Goal: Find specific page/section: Find specific page/section

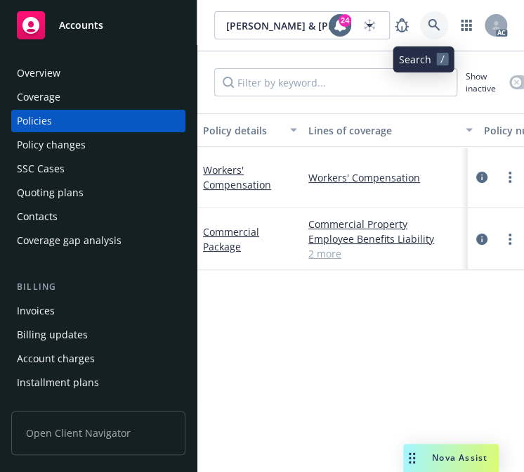
click at [420, 25] on link at bounding box center [434, 25] width 28 height 28
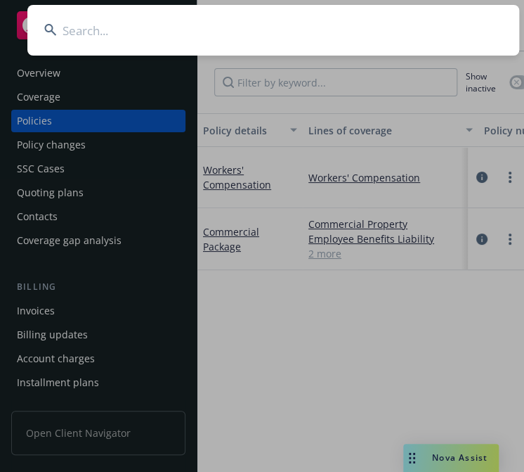
type input "Rational 360"
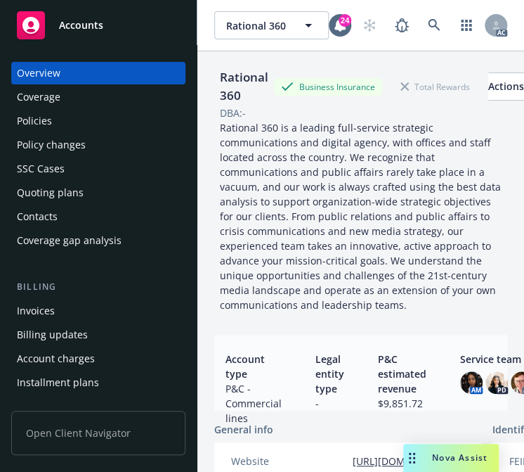
click at [53, 122] on div "Policies" at bounding box center [98, 121] width 163 height 22
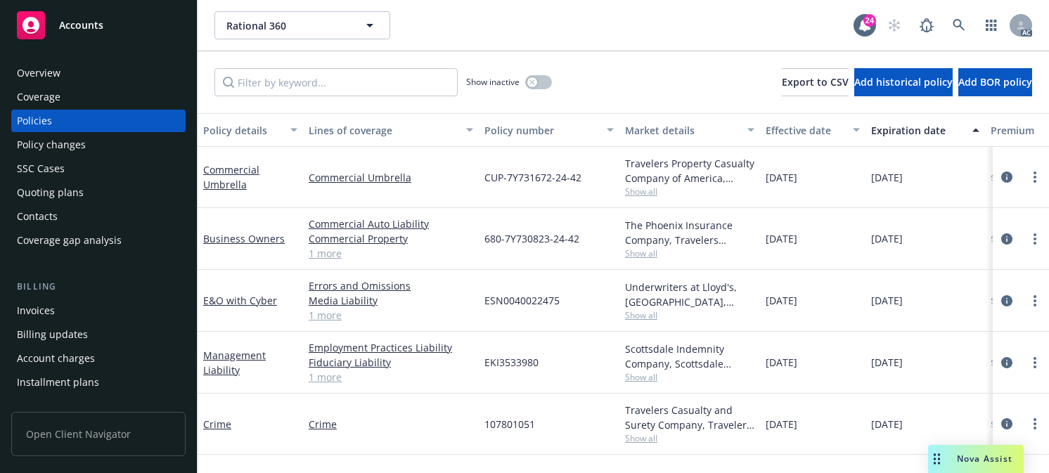
click at [524, 129] on div "Policy number" at bounding box center [541, 130] width 114 height 15
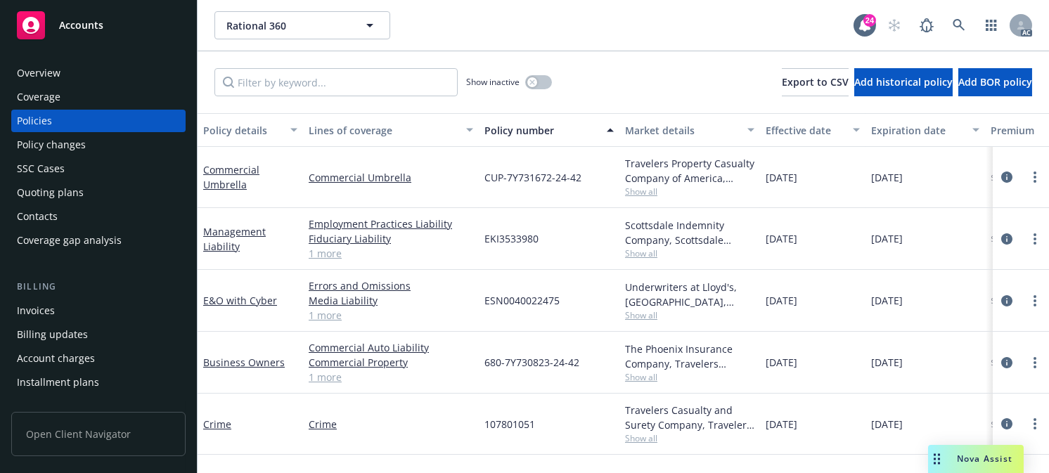
click at [524, 124] on div "Effective date" at bounding box center [805, 130] width 79 height 15
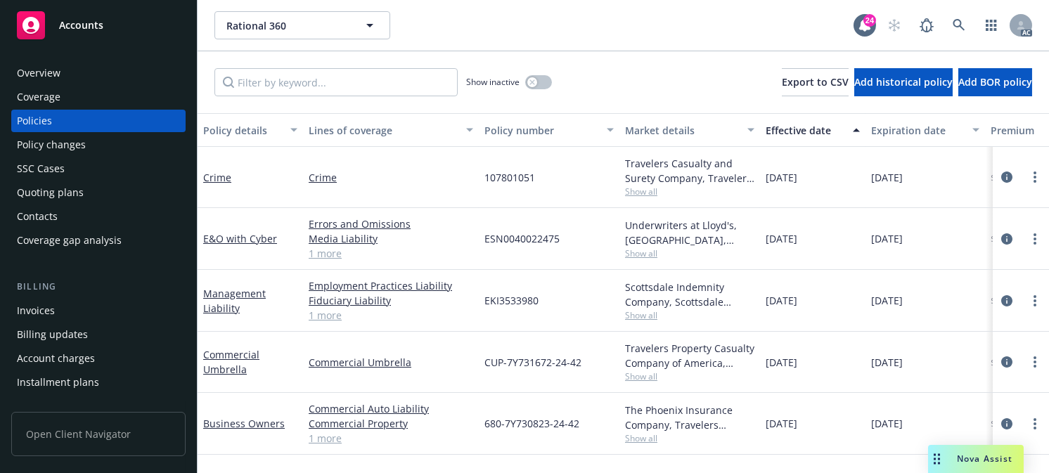
click at [524, 126] on div "Effective date" at bounding box center [805, 130] width 79 height 15
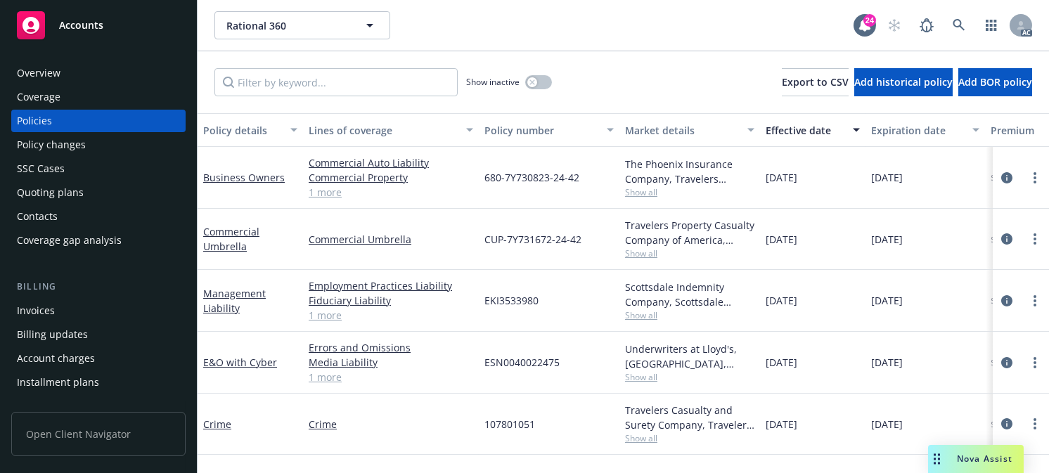
click at [524, 126] on div "Effective date" at bounding box center [805, 130] width 79 height 15
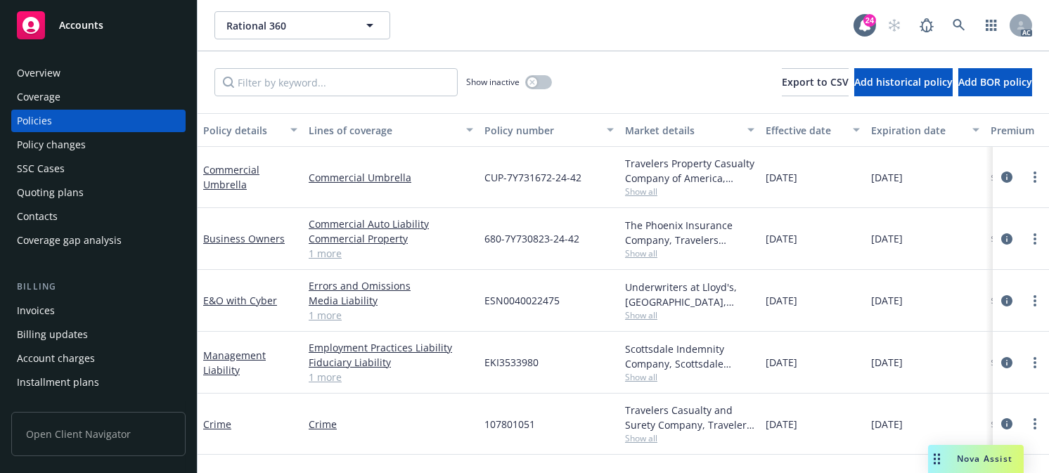
click at [524, 126] on div "Effective date" at bounding box center [805, 130] width 79 height 15
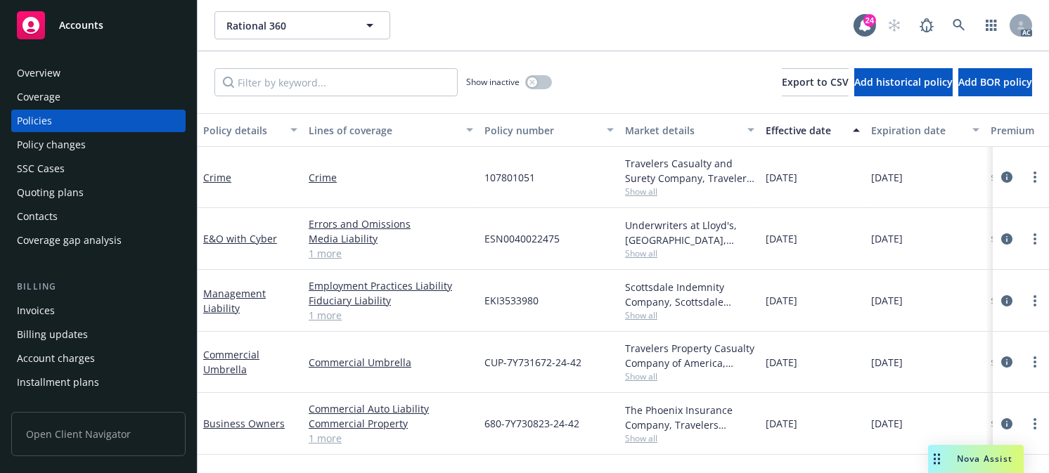
click at [524, 126] on div "Effective date" at bounding box center [805, 130] width 79 height 15
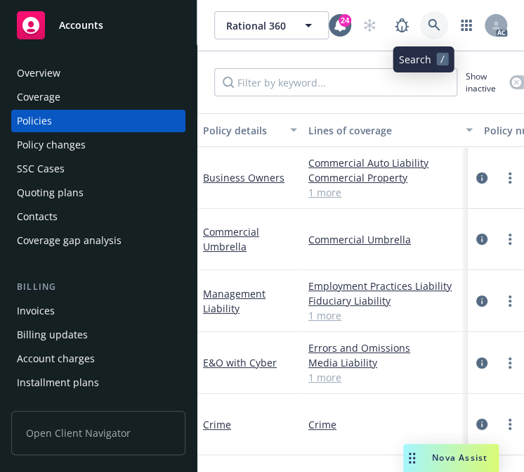
click at [428, 19] on icon at bounding box center [434, 25] width 13 height 13
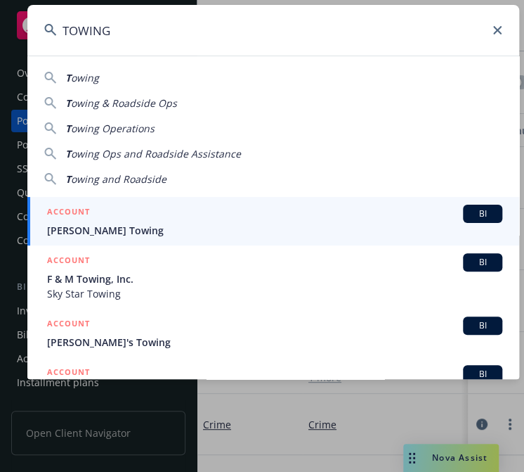
drag, startPoint x: 131, startPoint y: 28, endPoint x: -120, endPoint y: 56, distance: 253.2
click at [0, 56] on html "Accounts Overview Coverage Policies Policy changes SSC Cases Quoting plans Cont…" at bounding box center [262, 236] width 524 height 472
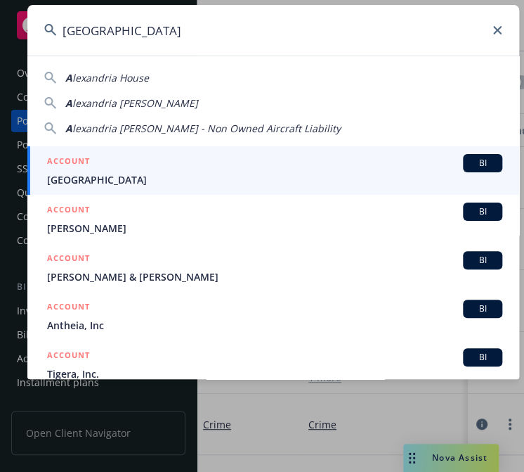
type input "[GEOGRAPHIC_DATA]"
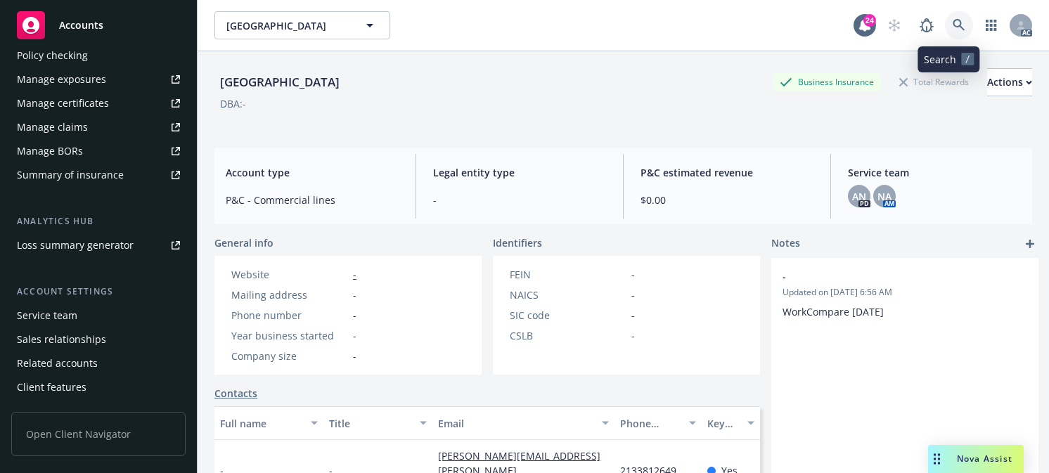
click at [524, 25] on icon at bounding box center [959, 25] width 13 height 13
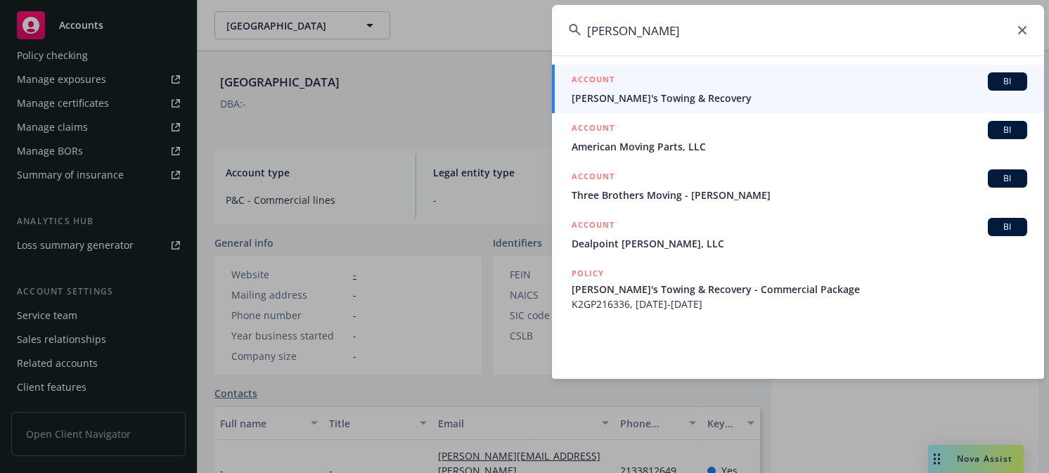
type input "[PERSON_NAME]"
click at [524, 93] on span "[PERSON_NAME]'s Towing & Recovery" at bounding box center [800, 98] width 456 height 15
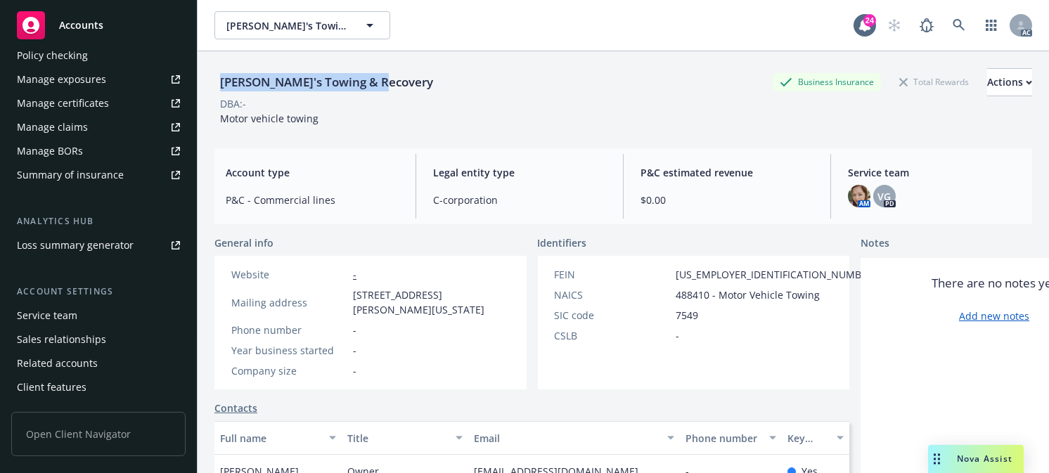
drag, startPoint x: 394, startPoint y: 81, endPoint x: 200, endPoint y: 89, distance: 193.5
click at [200, 87] on div "[PERSON_NAME]'s Towing & Recovery Business Insurance Total Rewards Actions DBA:…" at bounding box center [623, 287] width 851 height 473
copy div "[PERSON_NAME]'s Towing & Recovery"
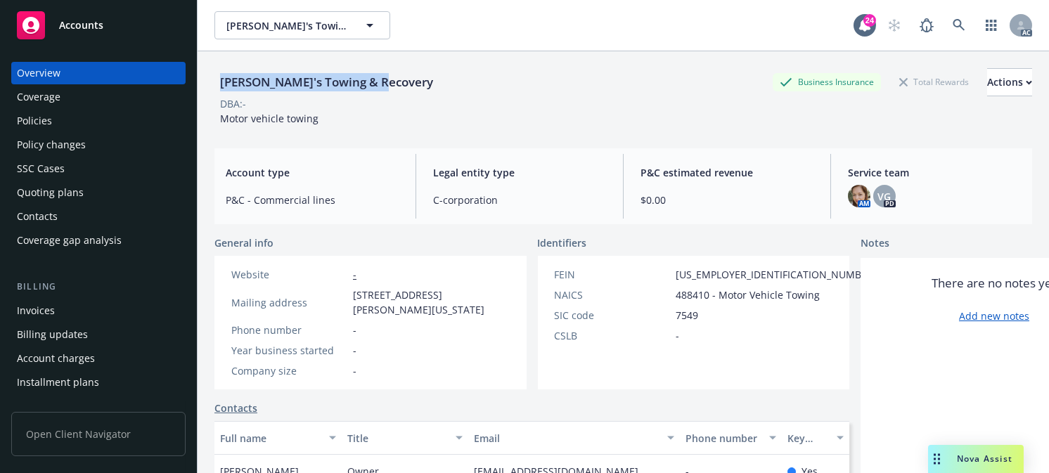
click at [55, 118] on div "Policies" at bounding box center [98, 121] width 163 height 22
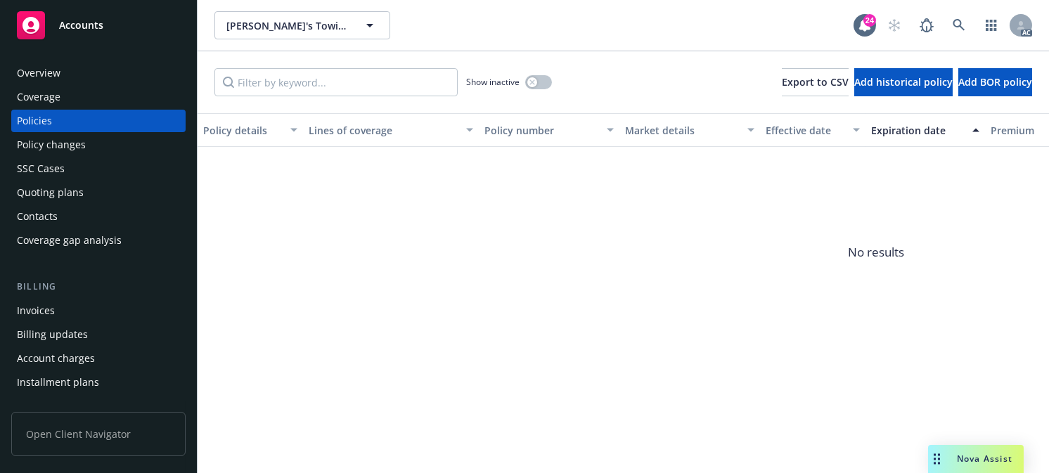
drag, startPoint x: 46, startPoint y: 72, endPoint x: 475, endPoint y: 123, distance: 431.2
click at [46, 72] on div "Overview" at bounding box center [39, 73] width 44 height 22
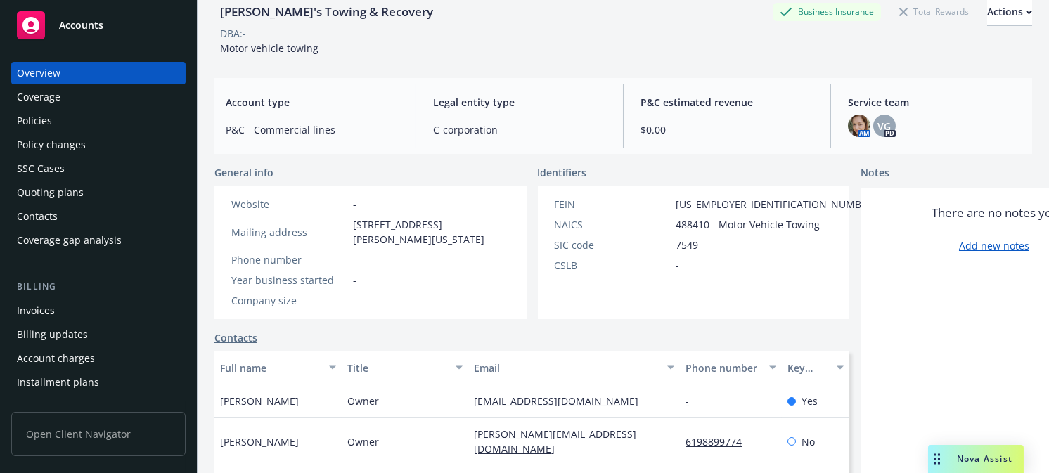
scroll to position [140, 0]
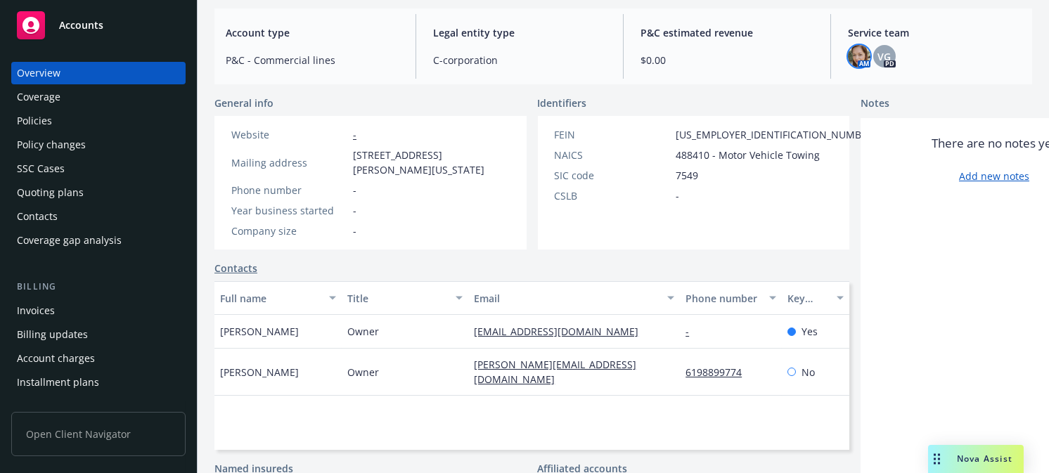
click at [524, 53] on img at bounding box center [859, 56] width 22 height 22
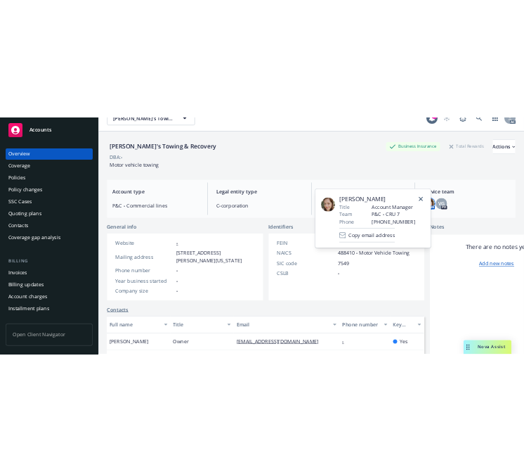
scroll to position [0, 0]
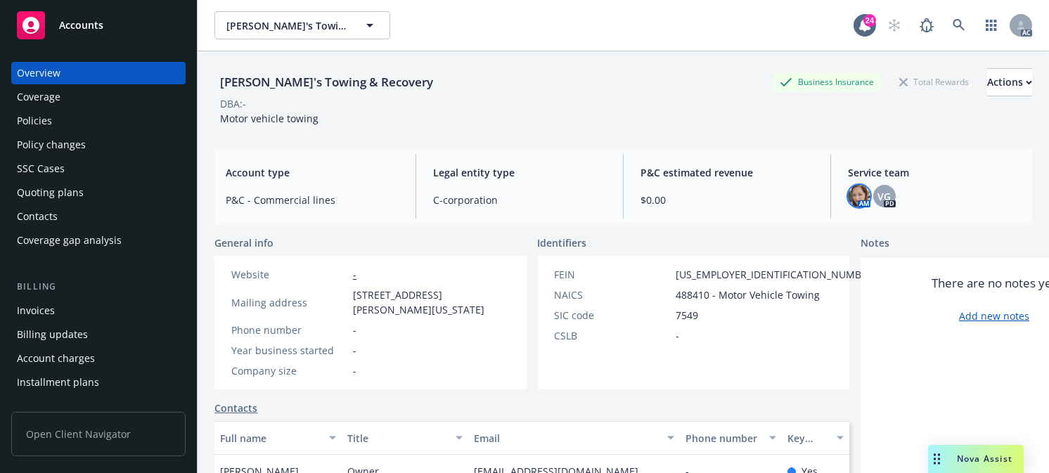
drag, startPoint x: 430, startPoint y: 77, endPoint x: 689, endPoint y: 117, distance: 261.9
click at [430, 77] on div "[PERSON_NAME]'s Towing & Recovery Business Insurance Total Rewards Actions" at bounding box center [623, 82] width 818 height 28
click at [524, 191] on span "VG" at bounding box center [884, 196] width 13 height 15
drag, startPoint x: 379, startPoint y: 387, endPoint x: 559, endPoint y: 235, distance: 235.5
click at [379, 378] on div "Company size -" at bounding box center [371, 370] width 290 height 15
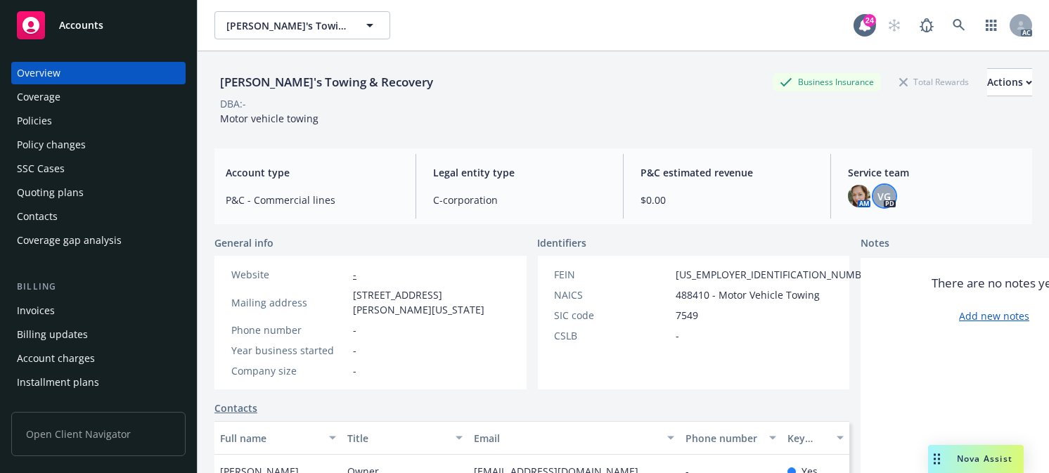
click at [524, 193] on span "VG" at bounding box center [884, 196] width 13 height 15
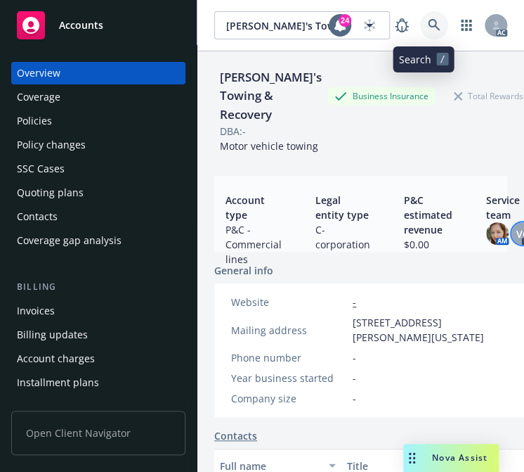
click at [428, 22] on icon at bounding box center [434, 25] width 13 height 13
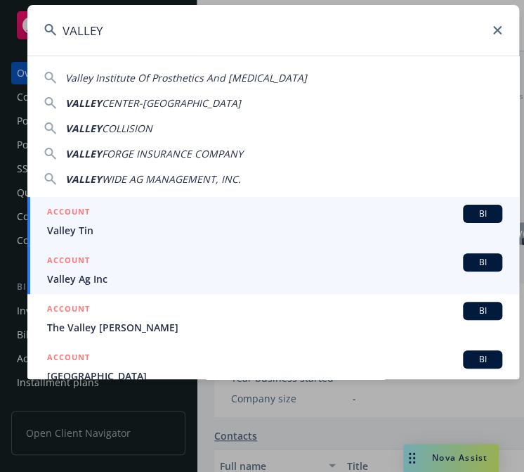
type input "VALLEY"
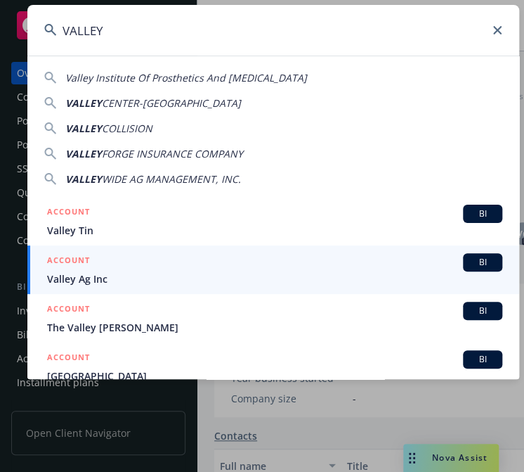
click at [100, 276] on span "Valley Ag Inc" at bounding box center [275, 278] width 456 height 15
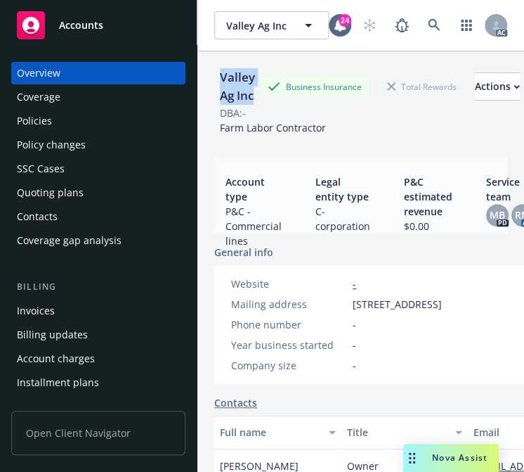
drag, startPoint x: 235, startPoint y: 115, endPoint x: 212, endPoint y: 81, distance: 41.9
click at [212, 81] on div "Valley Ag Inc Business Insurance Total Rewards Actions DBA: - Farm Labor Contra…" at bounding box center [361, 287] width 327 height 472
copy div "Valley Ag Inc"
click at [39, 120] on div "Policies" at bounding box center [34, 121] width 35 height 22
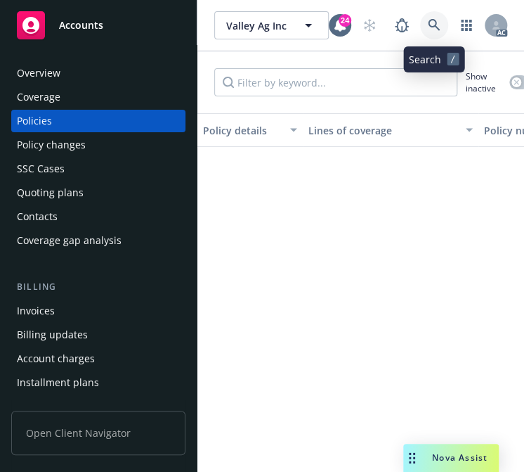
click at [431, 21] on icon at bounding box center [434, 25] width 13 height 13
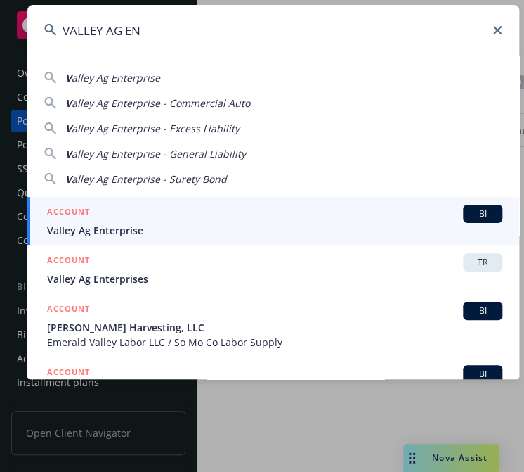
type input "VALLEY AG EN"
click at [93, 226] on span "Valley Ag Enterprise" at bounding box center [275, 230] width 456 height 15
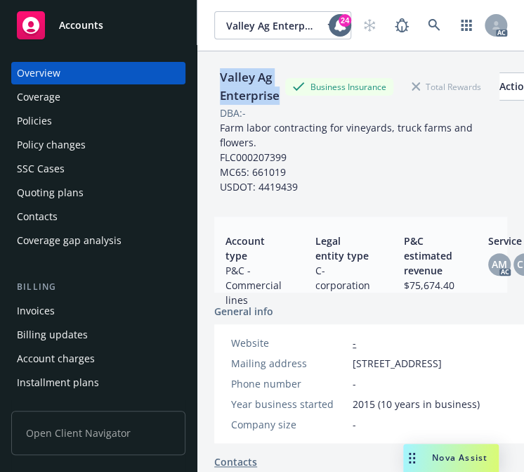
drag, startPoint x: 276, startPoint y: 96, endPoint x: 215, endPoint y: 81, distance: 62.9
click at [215, 81] on div "Valley Ag Enterprise" at bounding box center [249, 86] width 71 height 37
copy div "Valley Ag Enterprise"
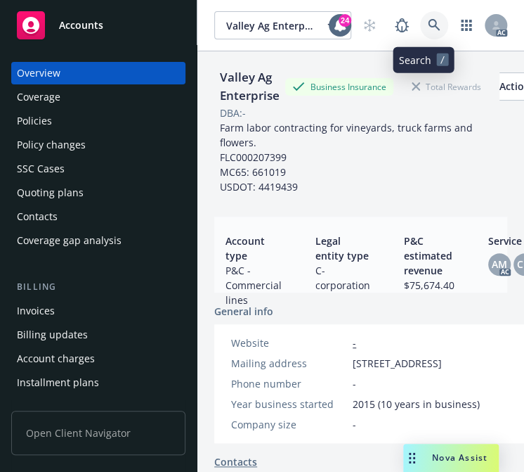
click at [420, 15] on link at bounding box center [434, 25] width 28 height 28
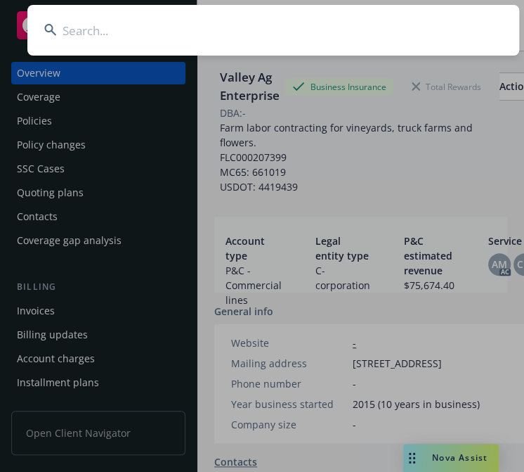
type input "[PERSON_NAME] and Oleander LLC"
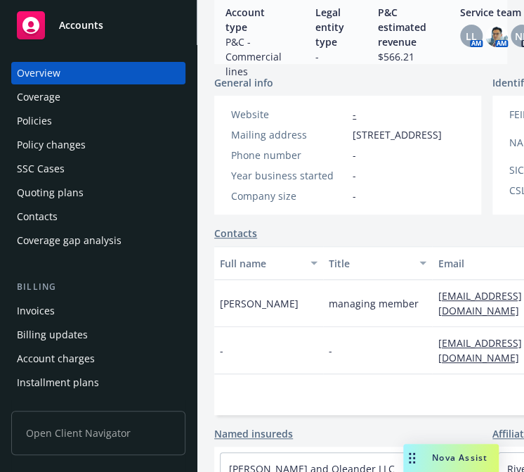
scroll to position [210, 0]
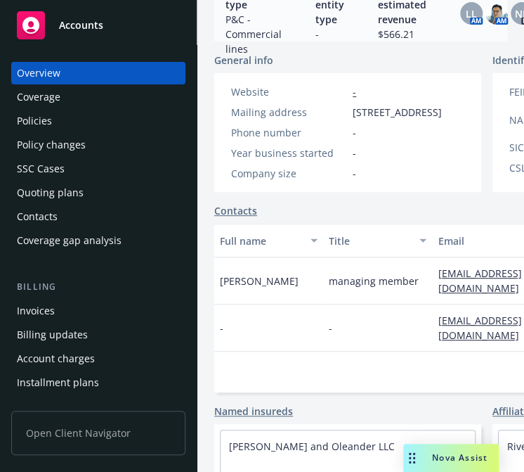
click at [41, 122] on div "Policies" at bounding box center [34, 121] width 35 height 22
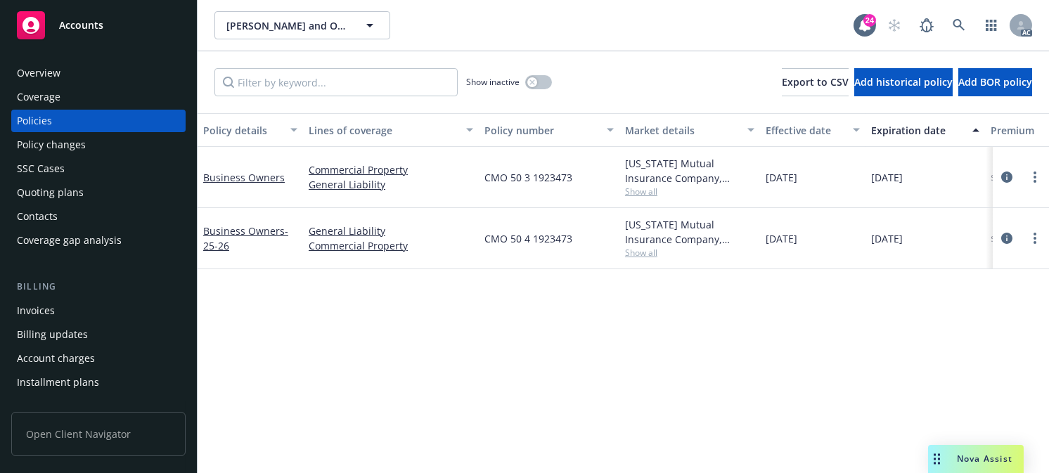
click at [524, 240] on span "CMO 50 4 1923473" at bounding box center [528, 238] width 88 height 15
drag, startPoint x: 580, startPoint y: 238, endPoint x: 485, endPoint y: 243, distance: 95.1
click at [485, 243] on div "CMO 50 4 1923473" at bounding box center [549, 238] width 141 height 61
copy span "CMO 50 4 1923473"
click at [524, 22] on icon at bounding box center [959, 25] width 12 height 12
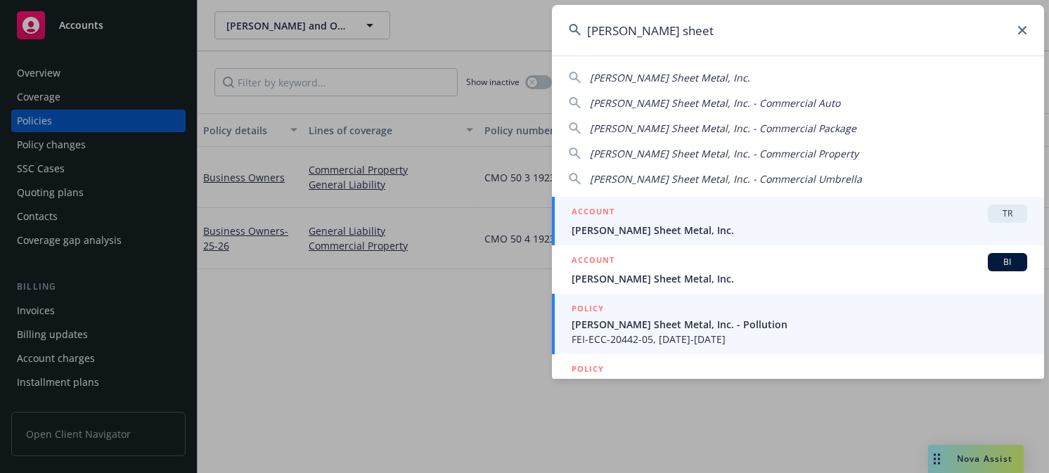
type input "[PERSON_NAME] sheet"
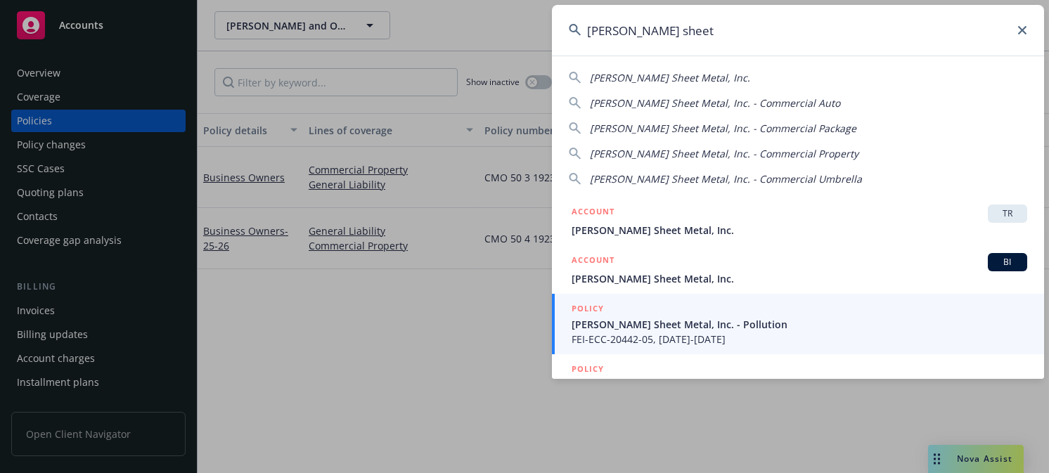
click at [524, 223] on span "[PERSON_NAME] Sheet Metal, Inc." at bounding box center [800, 230] width 456 height 15
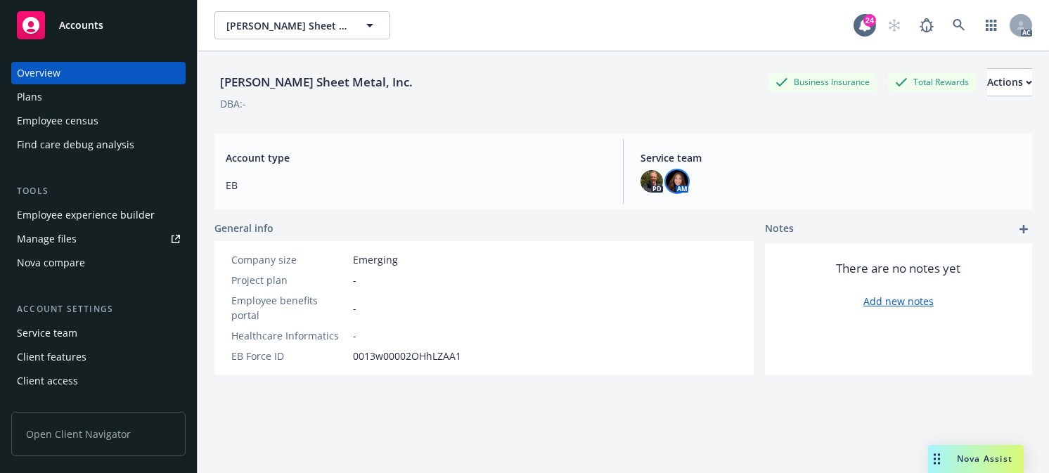
click at [524, 176] on img at bounding box center [677, 181] width 22 height 22
drag, startPoint x: 378, startPoint y: 80, endPoint x: 200, endPoint y: 86, distance: 177.9
click at [200, 86] on div "[PERSON_NAME] Sheet Metal, Inc. Business Insurance Total Rewards Actions DBA: -…" at bounding box center [623, 287] width 851 height 473
copy div "[PERSON_NAME] Sheet Metal, Inc."
click at [524, 15] on link at bounding box center [959, 25] width 28 height 28
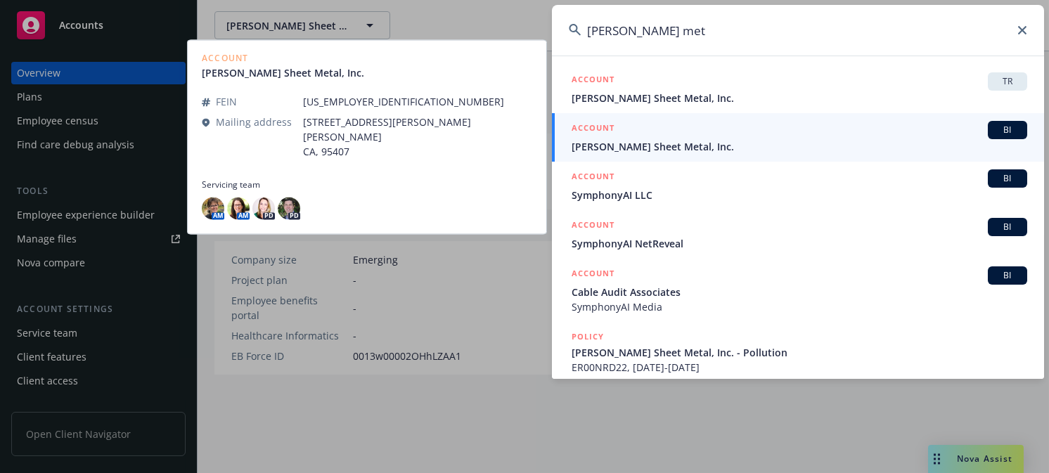
type input "[PERSON_NAME] met"
click at [524, 146] on span "[PERSON_NAME] Sheet Metal, Inc." at bounding box center [800, 146] width 456 height 15
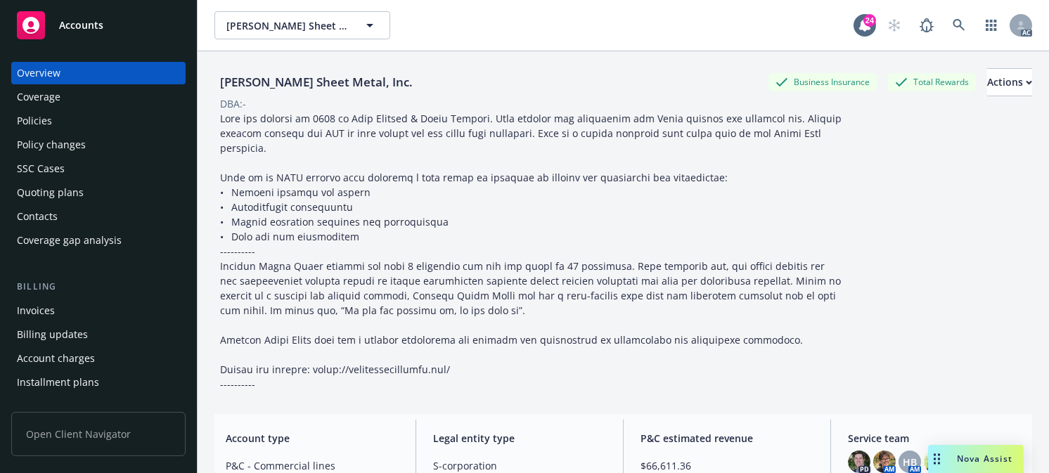
click at [27, 117] on div "Policies" at bounding box center [34, 121] width 35 height 22
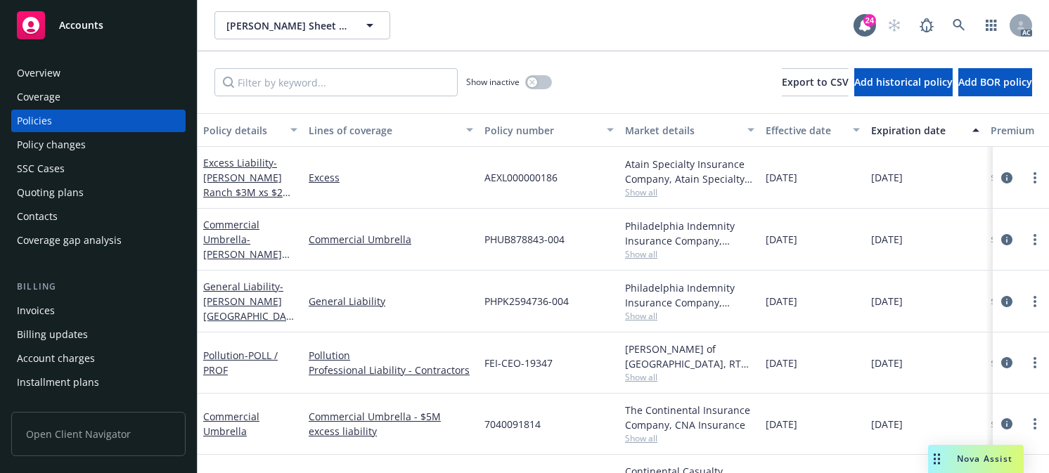
click at [41, 69] on div "Overview" at bounding box center [39, 73] width 44 height 22
